Goal: Information Seeking & Learning: Learn about a topic

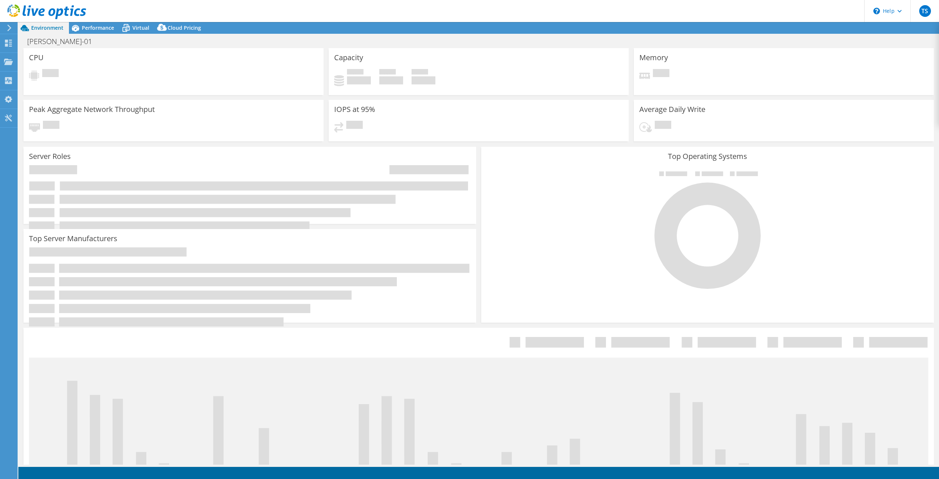
select select "USD"
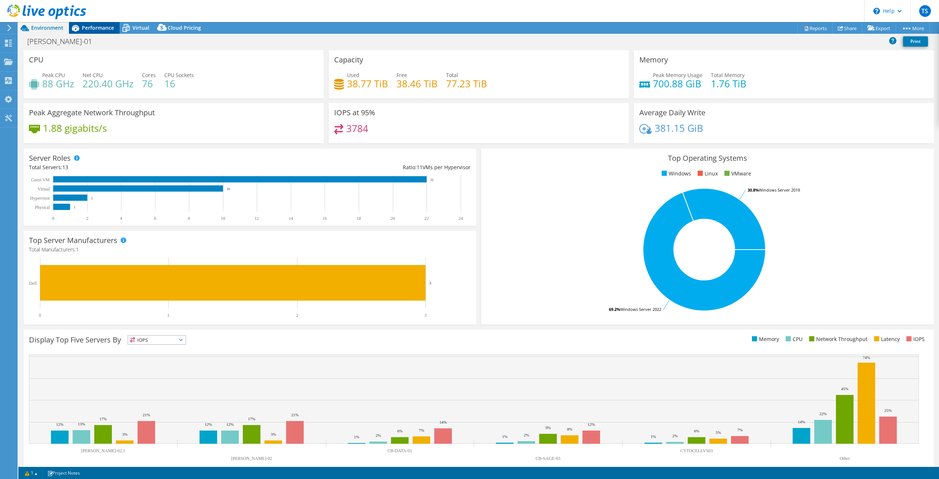
click at [93, 26] on span "Performance" at bounding box center [98, 27] width 32 height 7
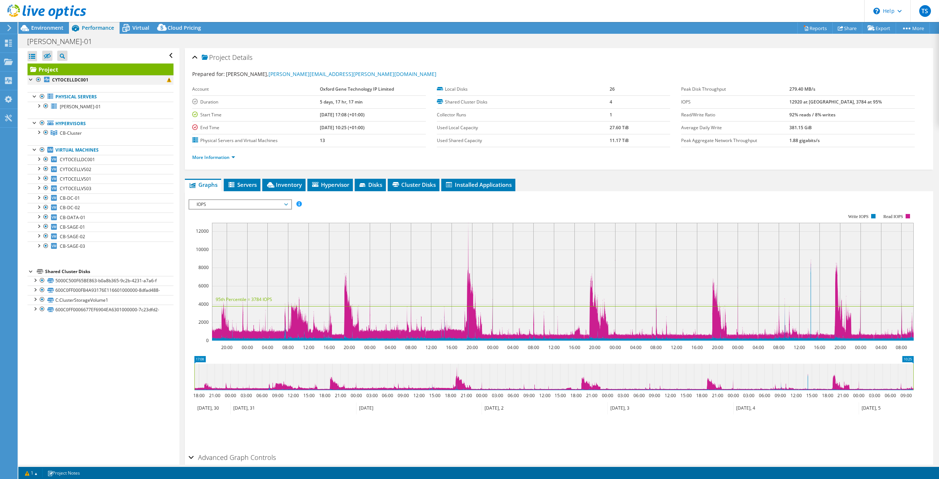
click at [38, 80] on div at bounding box center [38, 79] width 7 height 9
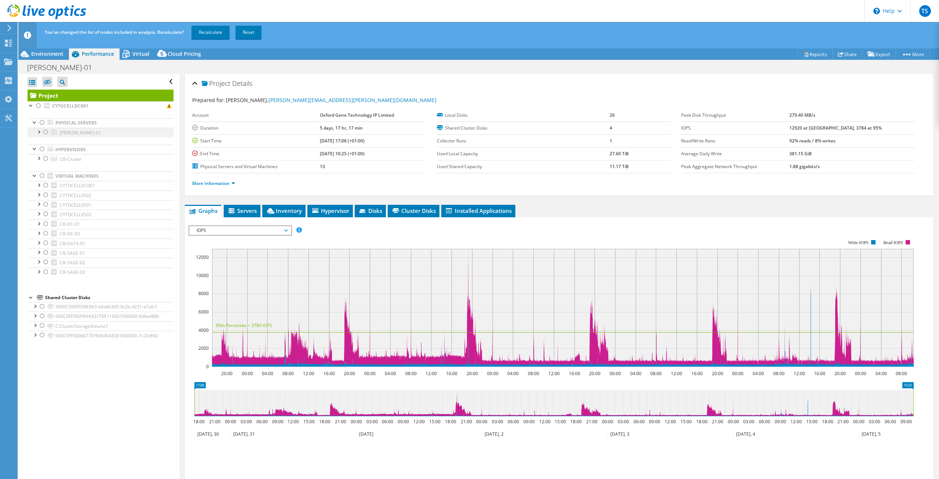
click at [47, 132] on div at bounding box center [45, 132] width 7 height 9
click at [271, 231] on span "IOPS" at bounding box center [240, 230] width 94 height 9
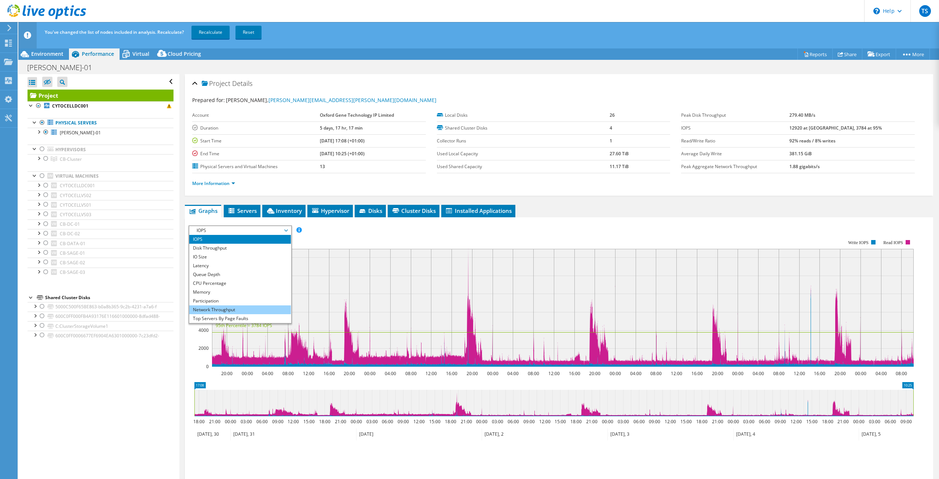
click at [255, 309] on li "Network Throughput" at bounding box center [240, 309] width 102 height 9
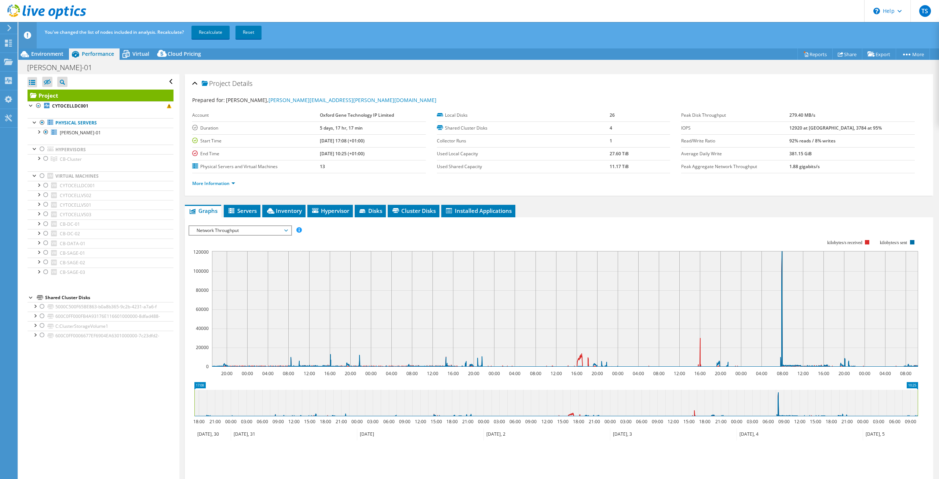
click at [282, 229] on span "Network Throughput" at bounding box center [240, 230] width 94 height 9
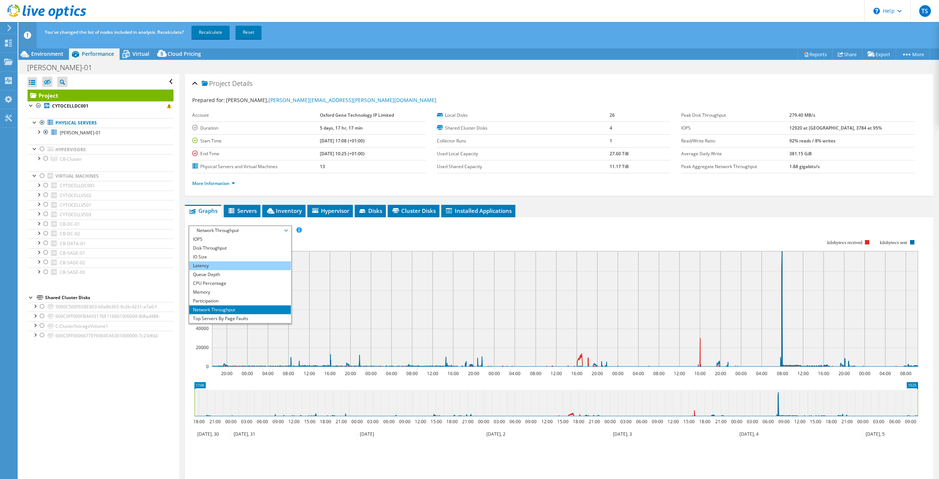
click at [242, 266] on li "Latency" at bounding box center [240, 265] width 102 height 9
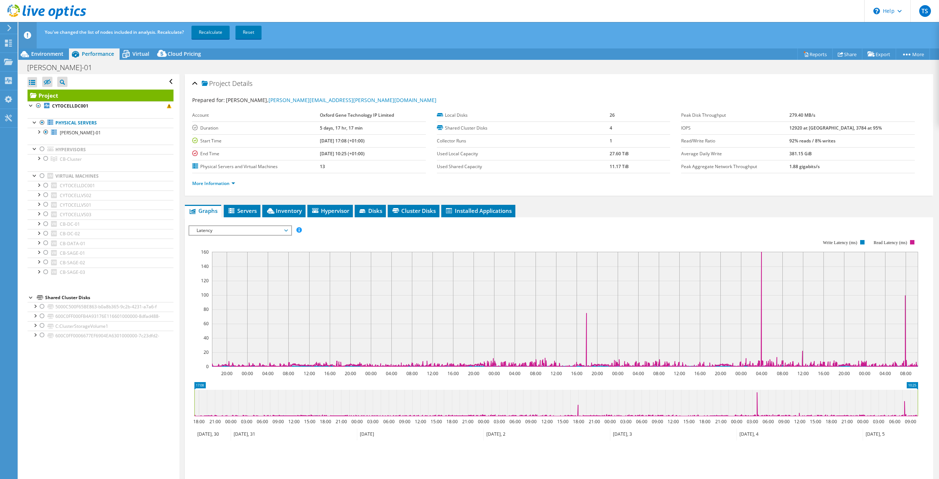
click at [264, 230] on span "Latency" at bounding box center [240, 230] width 94 height 9
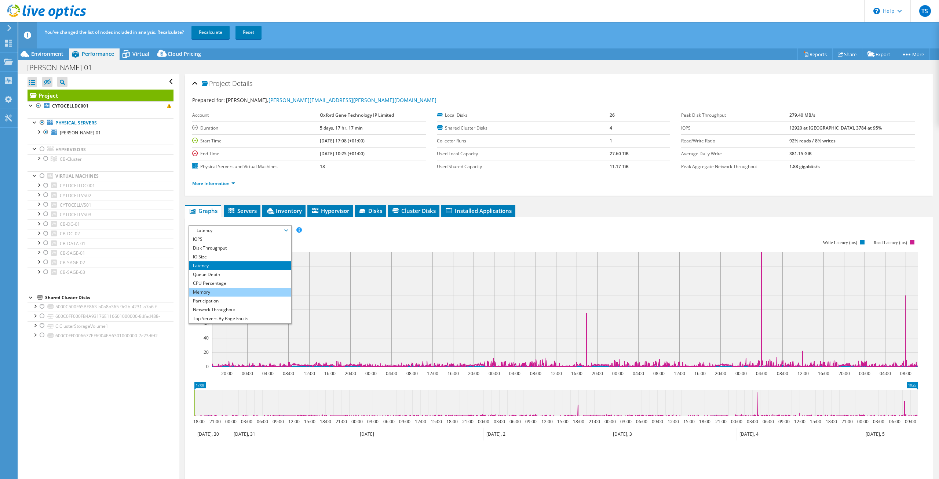
click at [241, 296] on li "Memory" at bounding box center [240, 292] width 102 height 9
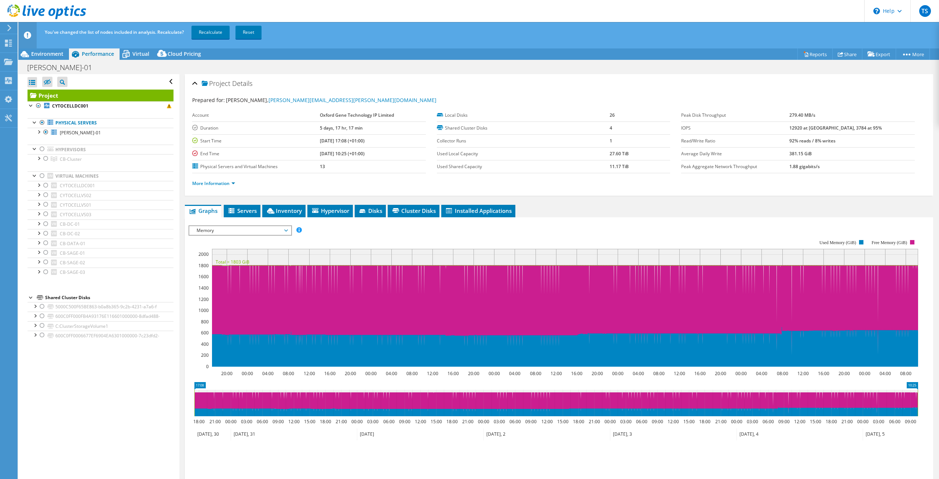
click at [222, 229] on span "Memory" at bounding box center [240, 230] width 94 height 9
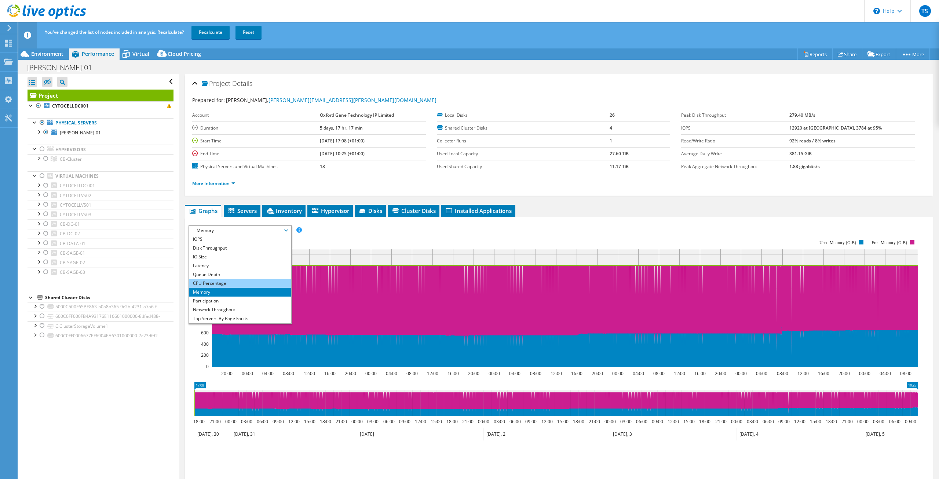
click at [227, 281] on li "CPU Percentage" at bounding box center [240, 283] width 102 height 9
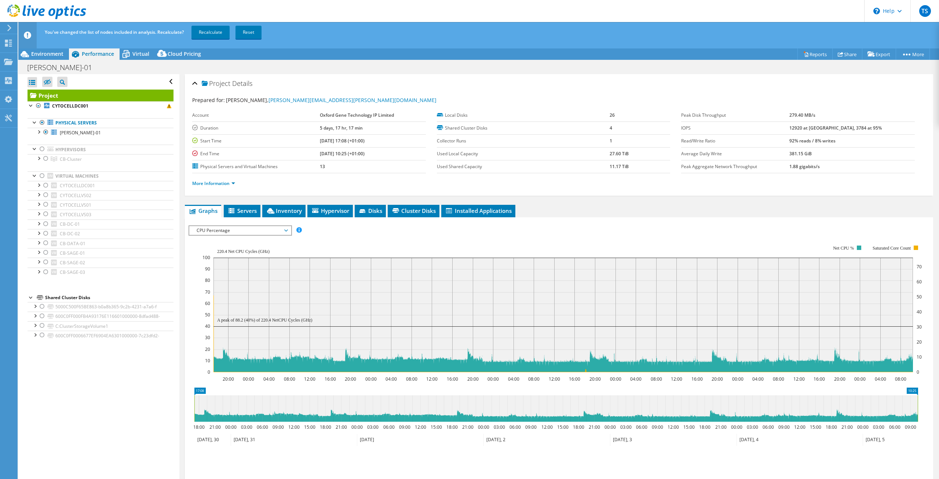
click at [258, 235] on div "CPU Percentage IOPS Disk Throughput IO Size Latency Queue Depth CPU Percentage …" at bounding box center [240, 230] width 103 height 10
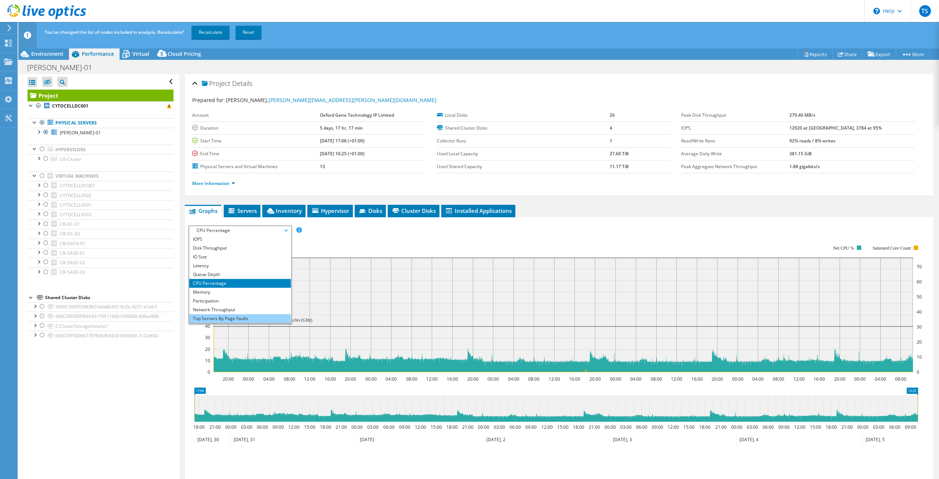
click at [242, 320] on li "Top Servers By Page Faults" at bounding box center [240, 318] width 102 height 9
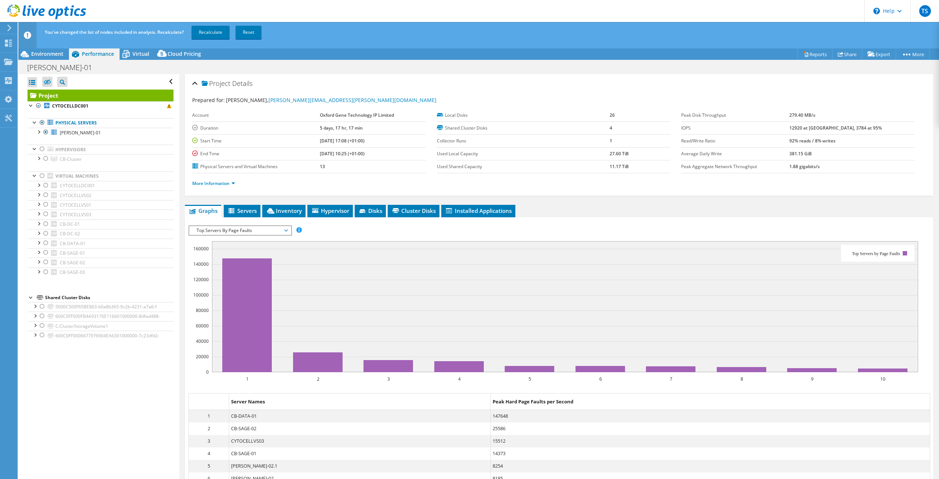
click at [248, 230] on span "Top Servers By Page Faults" at bounding box center [240, 230] width 94 height 9
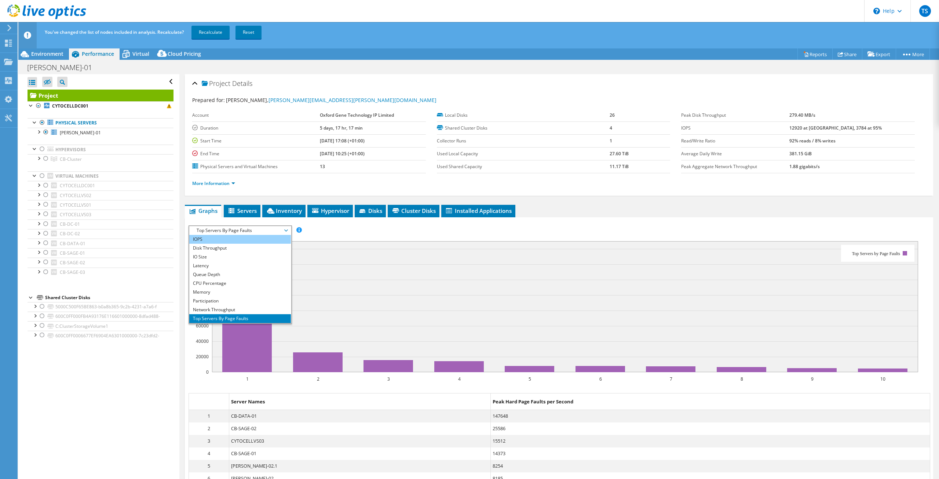
click at [258, 239] on li "IOPS" at bounding box center [240, 239] width 102 height 9
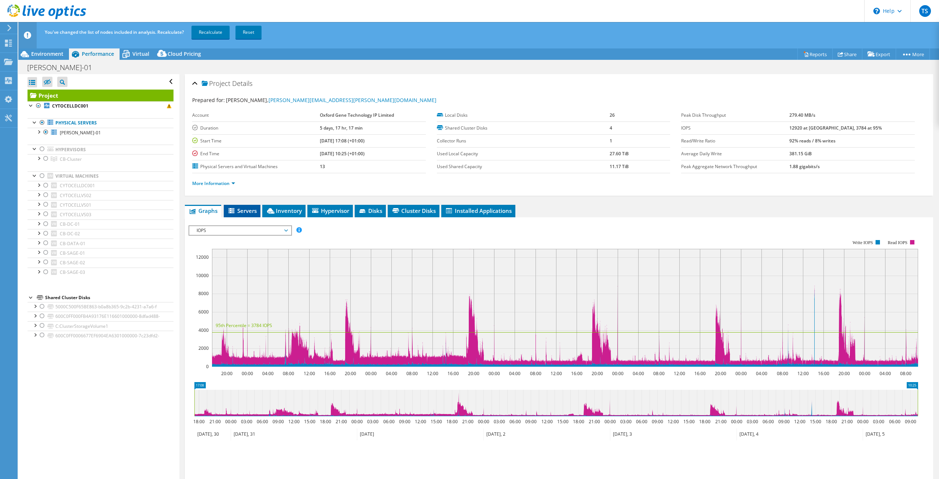
click at [255, 215] on li "Servers" at bounding box center [242, 211] width 37 height 12
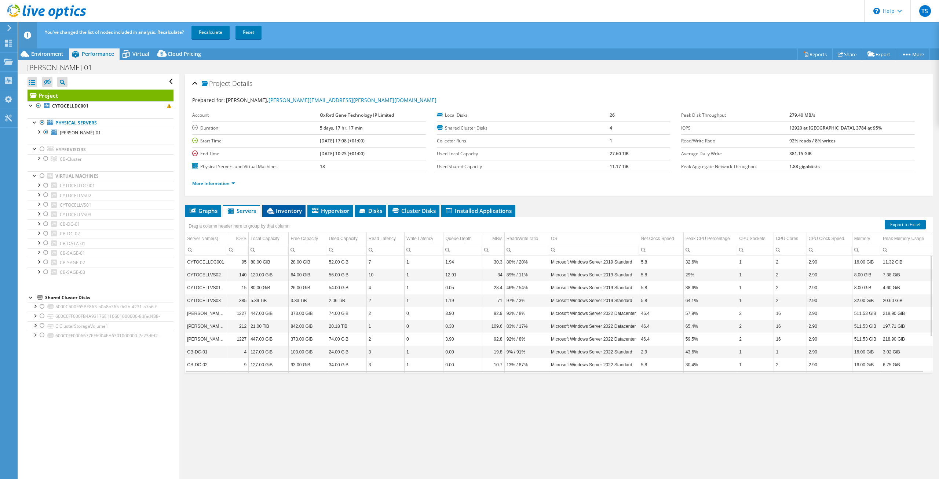
click at [295, 210] on span "Inventory" at bounding box center [284, 210] width 36 height 7
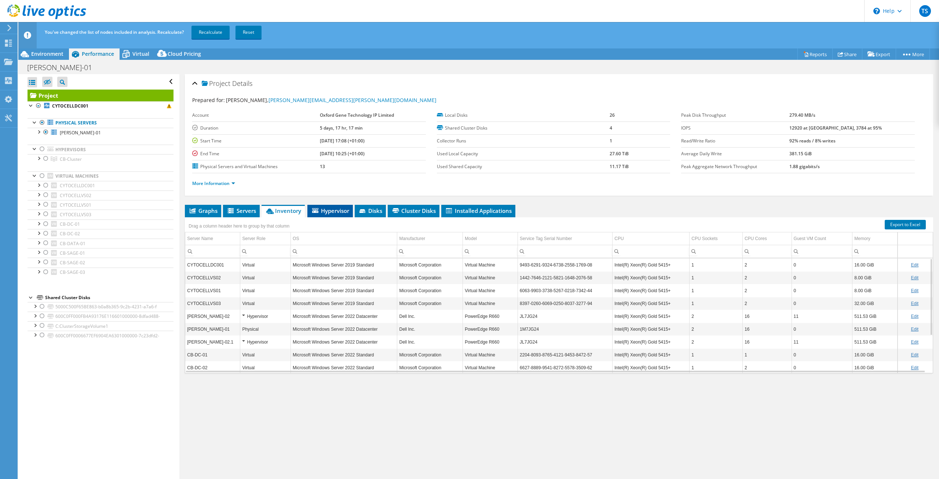
click at [333, 211] on span "Hypervisor" at bounding box center [330, 210] width 38 height 7
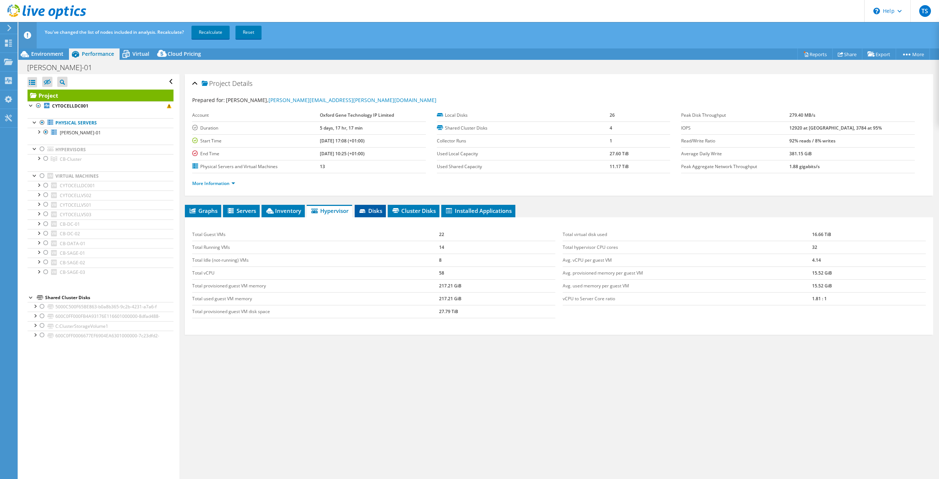
click at [380, 211] on span "Disks" at bounding box center [370, 210] width 24 height 7
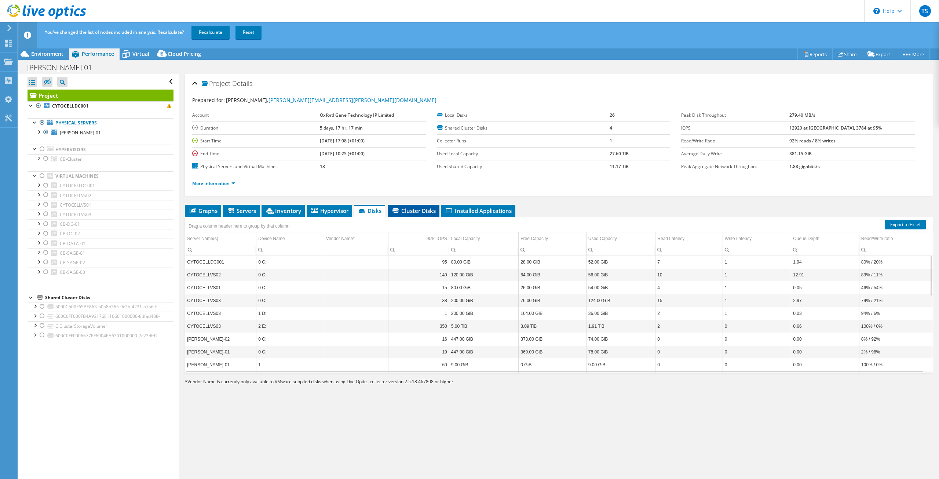
click at [408, 213] on span "Cluster Disks" at bounding box center [413, 210] width 44 height 7
